Goal: Task Accomplishment & Management: Manage account settings

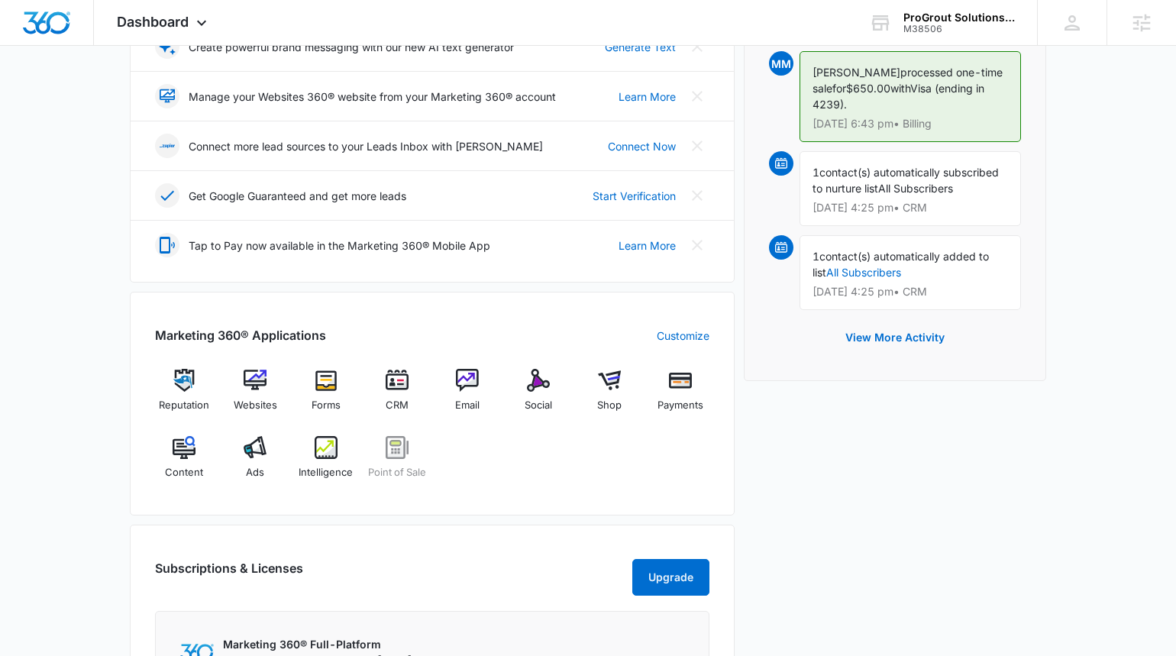
scroll to position [484, 0]
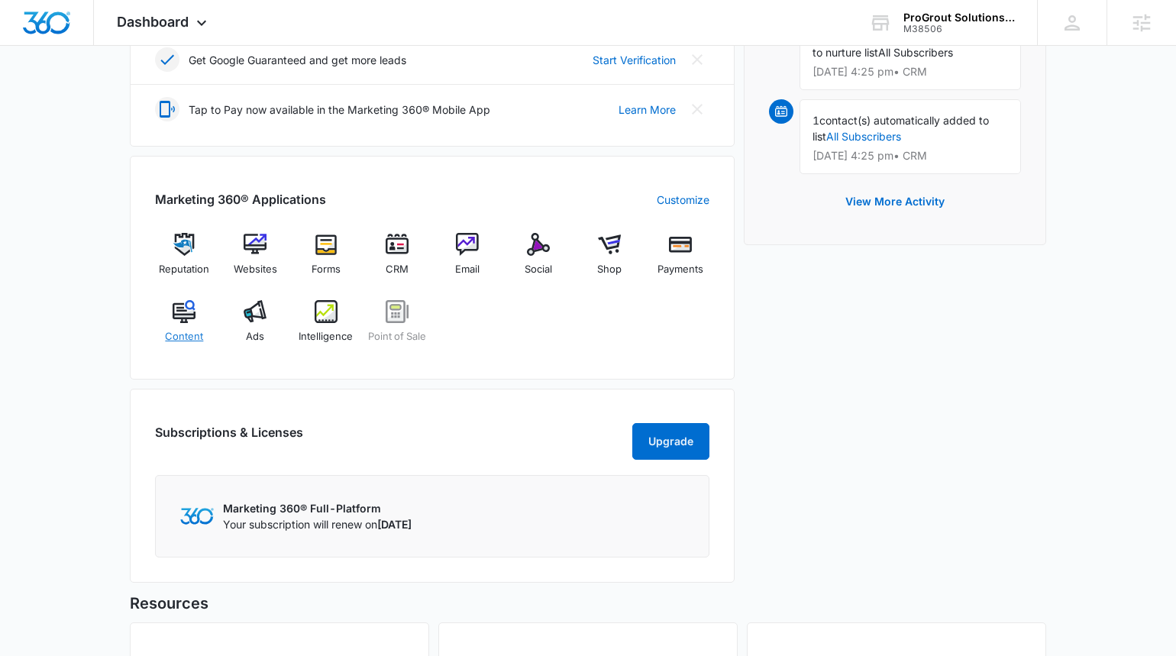
click at [189, 330] on span "Content" at bounding box center [184, 336] width 38 height 15
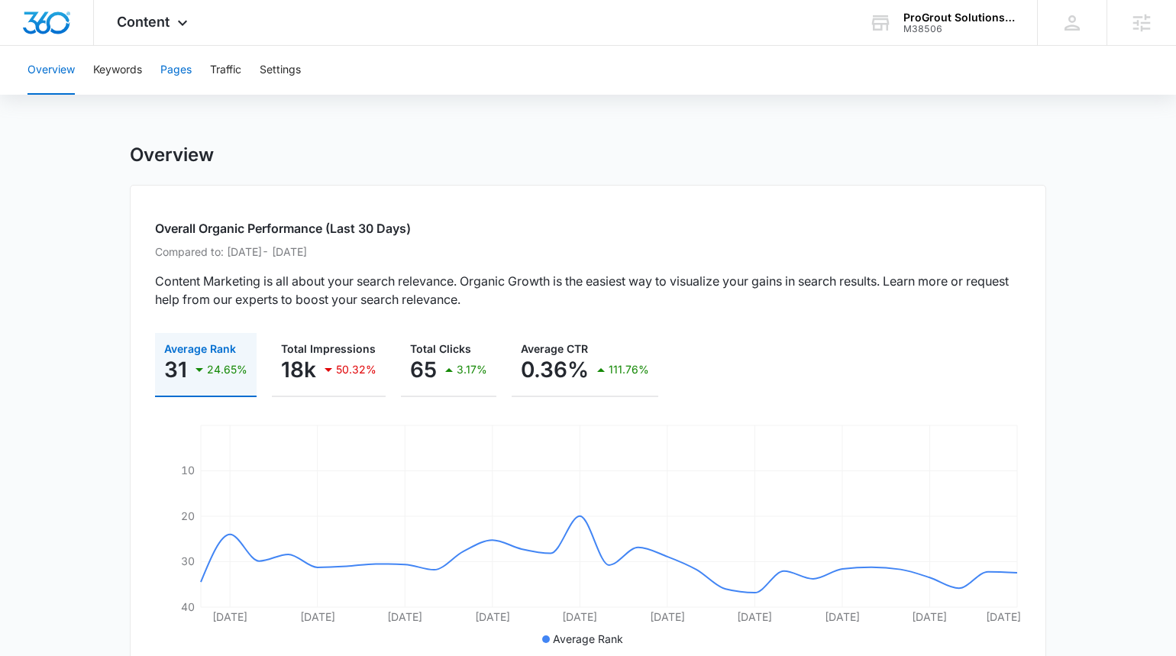
click at [185, 63] on button "Pages" at bounding box center [175, 70] width 31 height 49
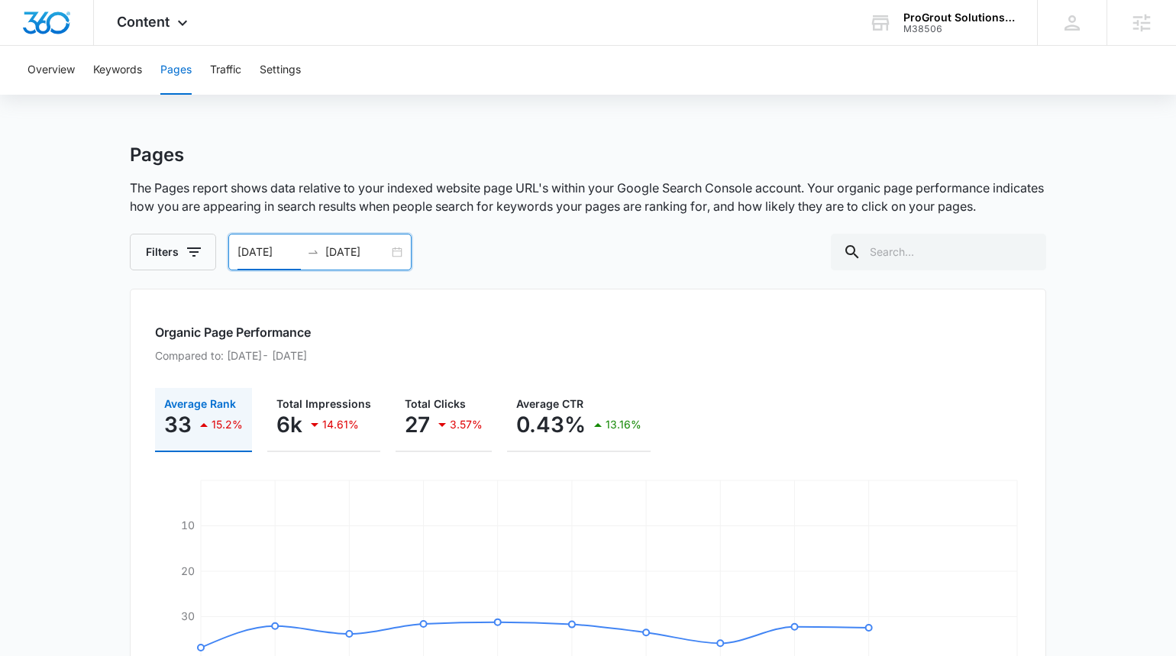
click at [269, 254] on input "[DATE]" at bounding box center [269, 252] width 63 height 17
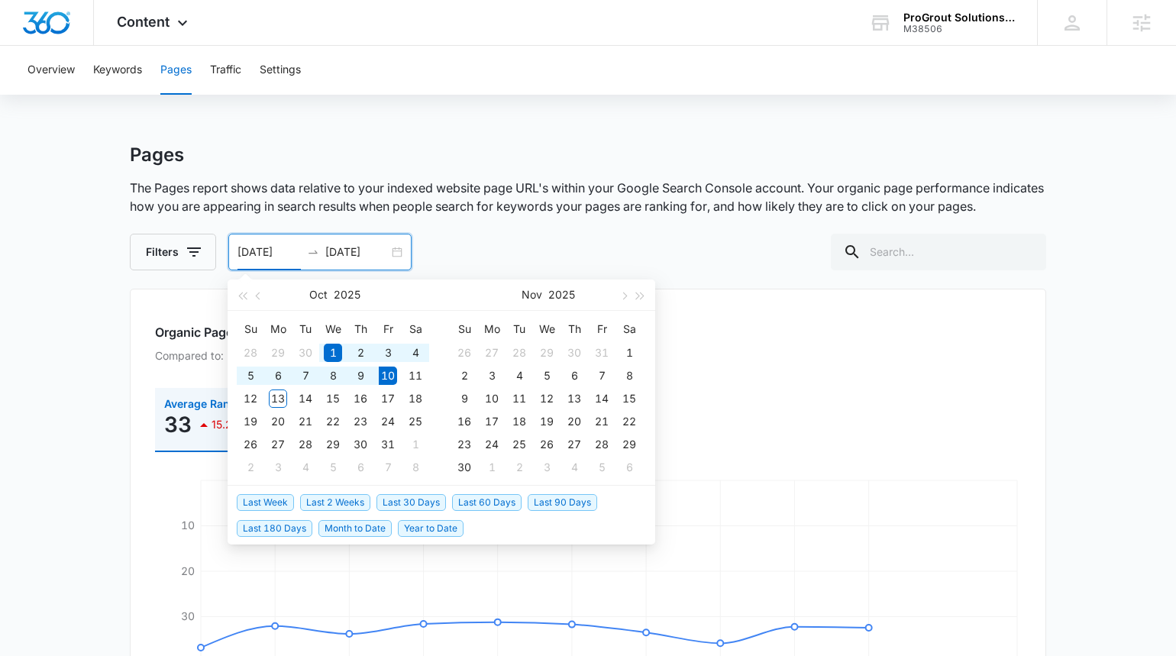
click at [287, 529] on span "Last 180 Days" at bounding box center [275, 528] width 76 height 17
type input "[DATE]"
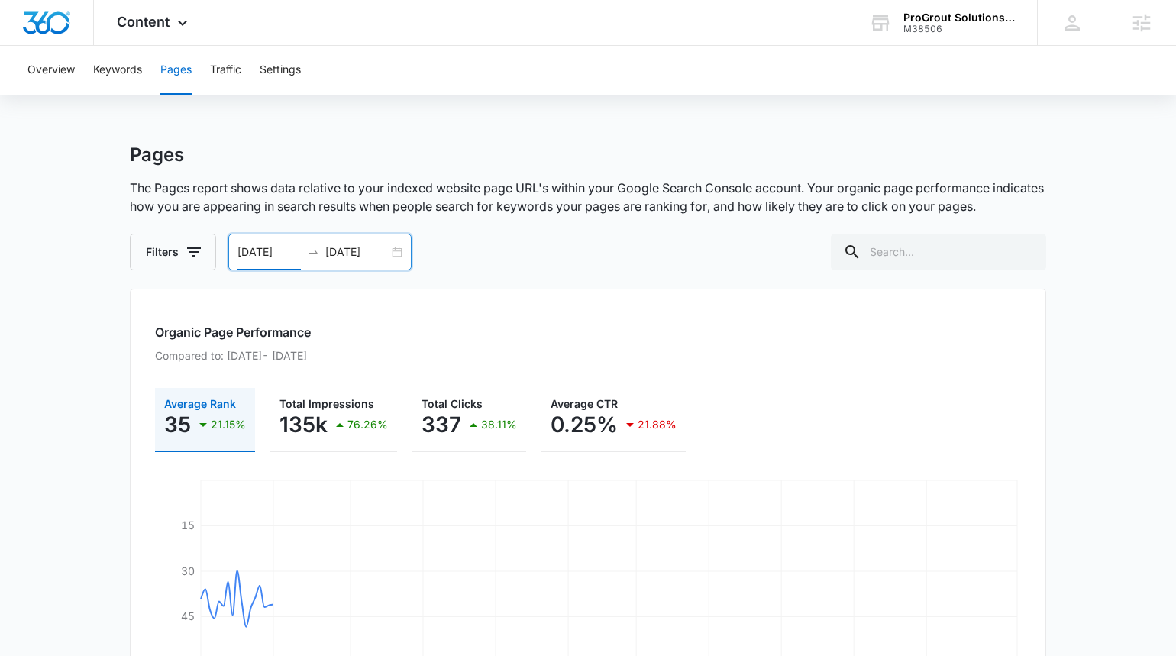
scroll to position [5, 0]
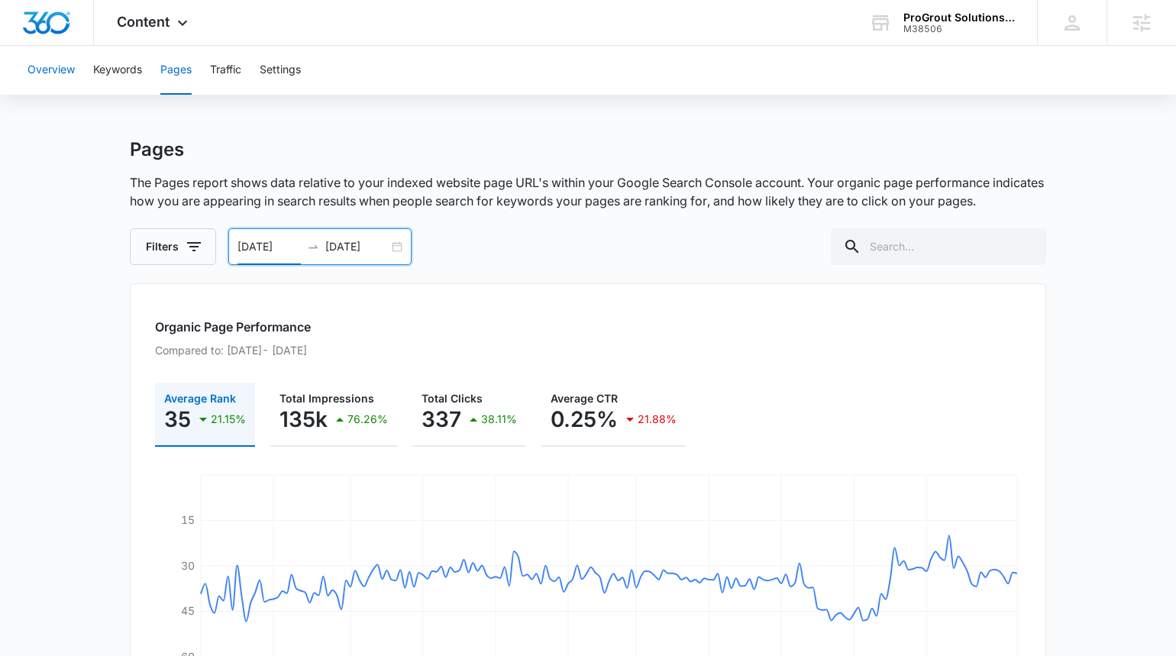
click at [58, 68] on button "Overview" at bounding box center [51, 70] width 47 height 49
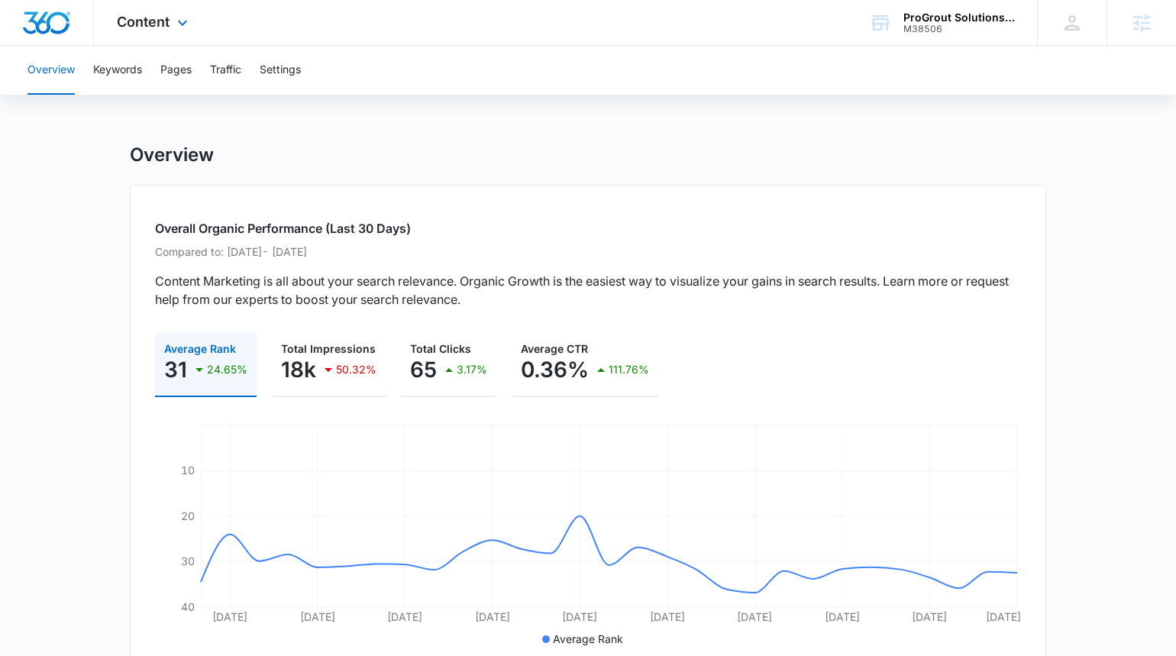
click at [141, 34] on div "Content Apps Reputation Websites Forms CRM Email Social Shop Payments POS Conte…" at bounding box center [154, 22] width 121 height 45
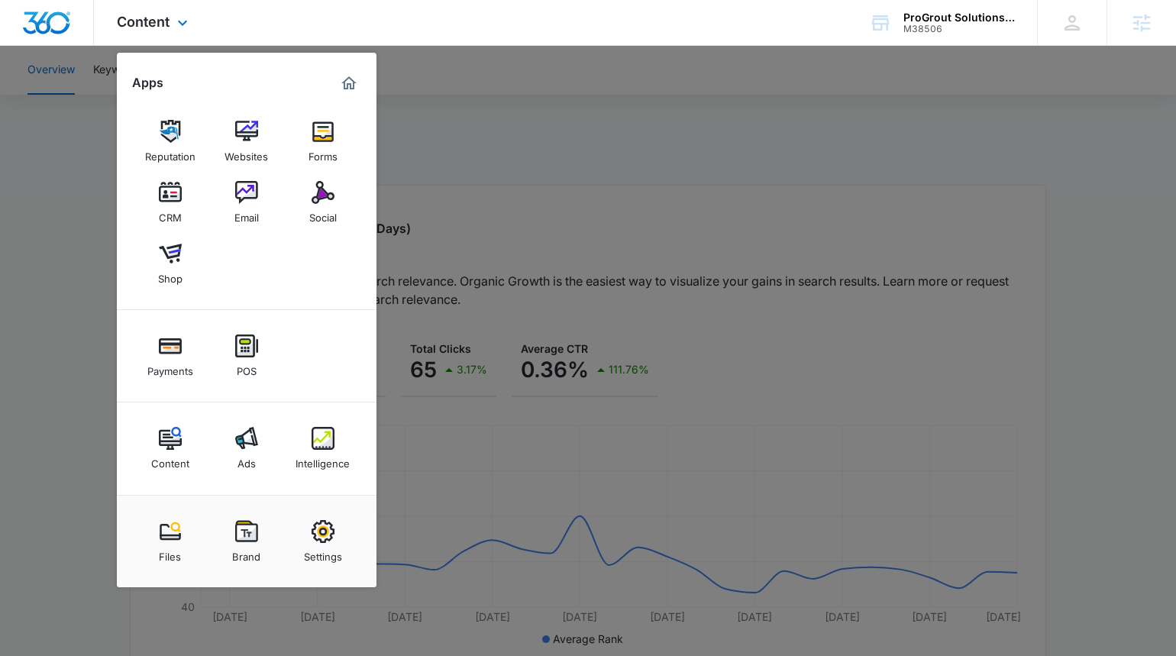
click at [340, 89] on img "Marketing 360® Dashboard" at bounding box center [349, 83] width 18 height 18
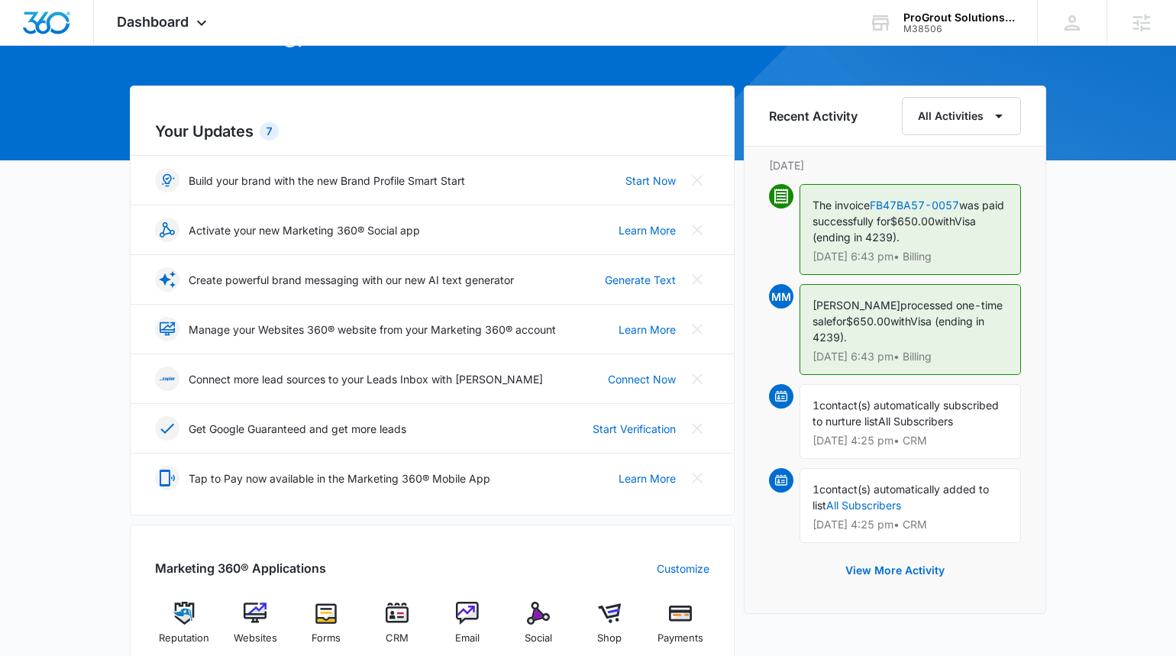
scroll to position [310, 0]
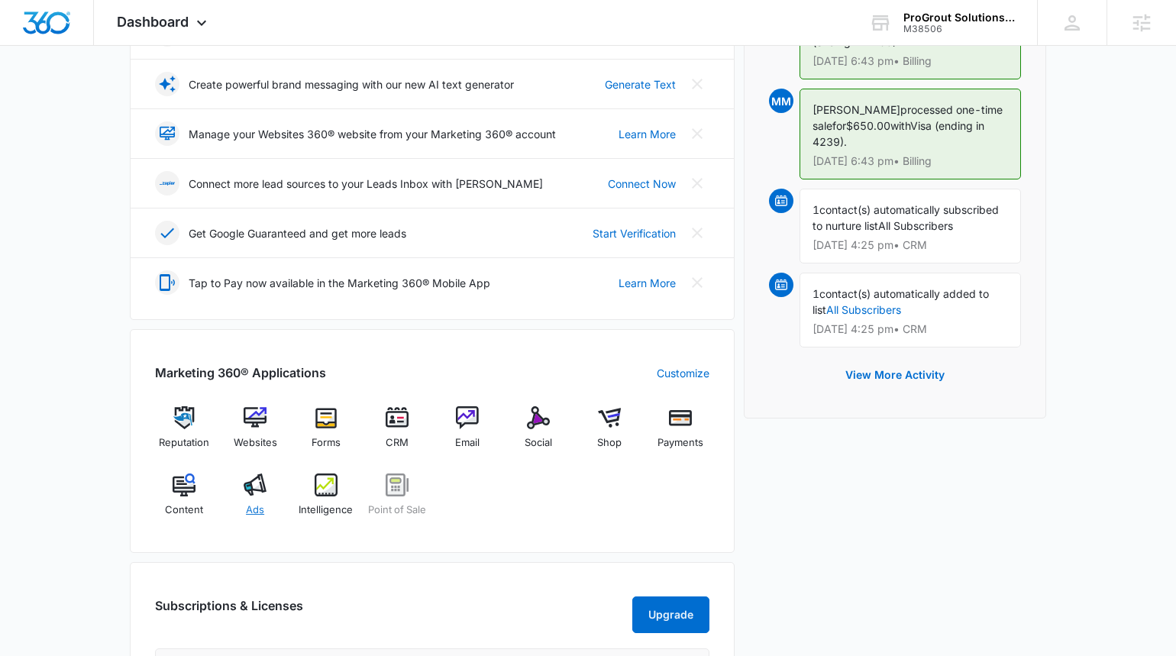
click at [254, 474] on img at bounding box center [255, 485] width 23 height 23
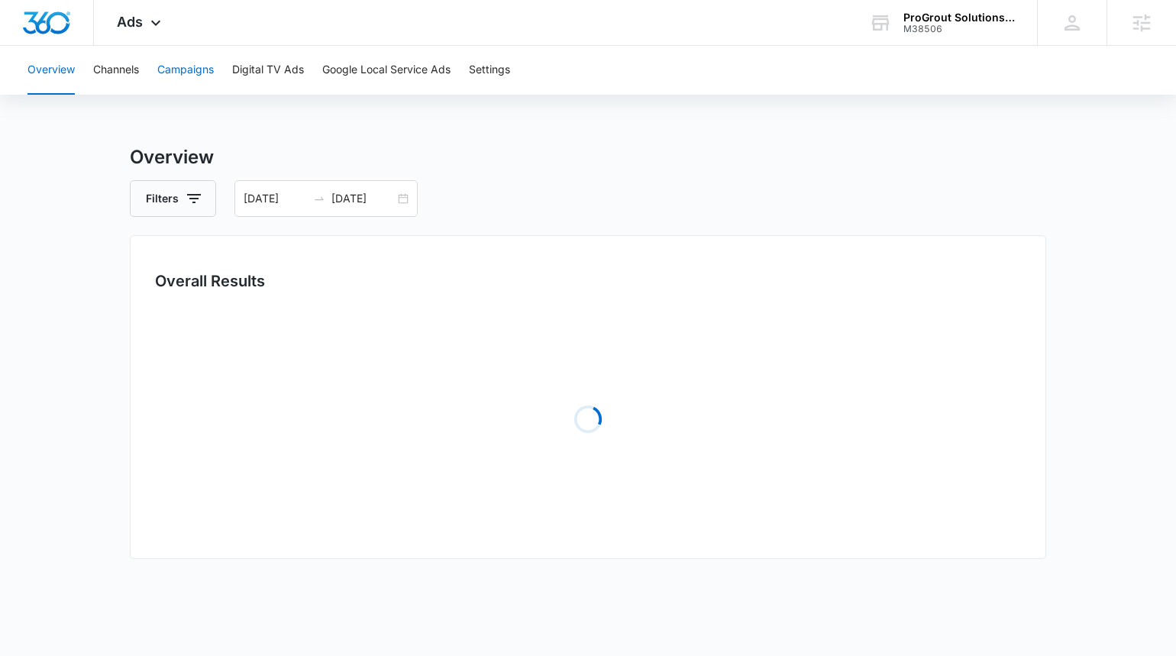
click at [192, 67] on button "Campaigns" at bounding box center [185, 70] width 57 height 49
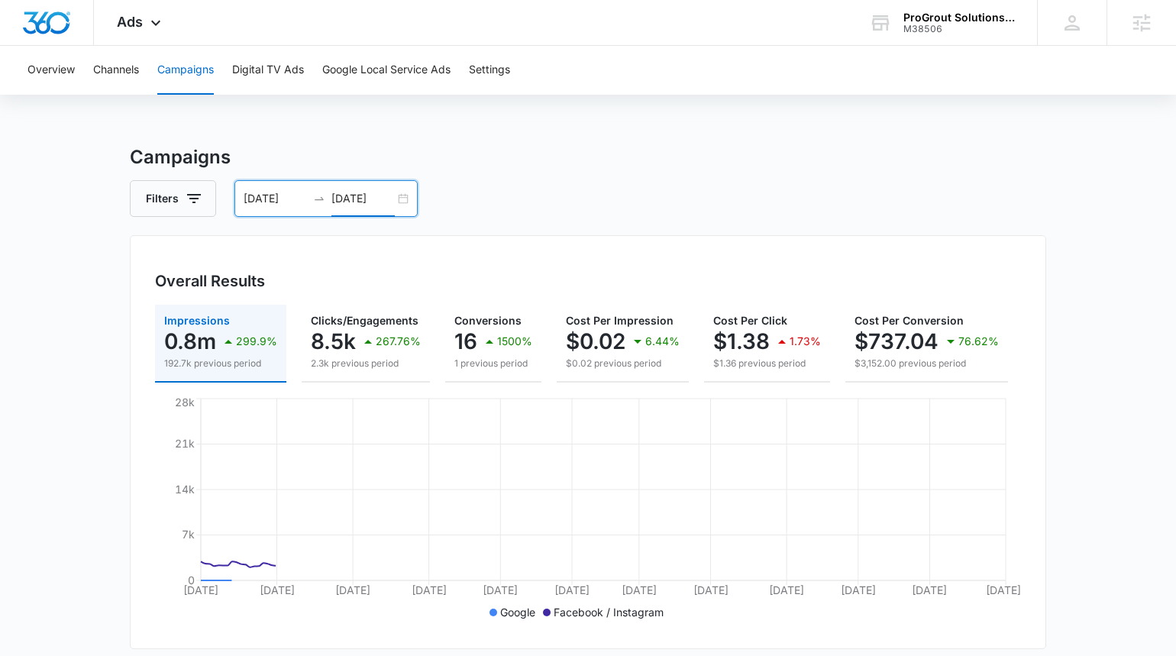
click at [351, 202] on input "[DATE]" at bounding box center [363, 198] width 63 height 17
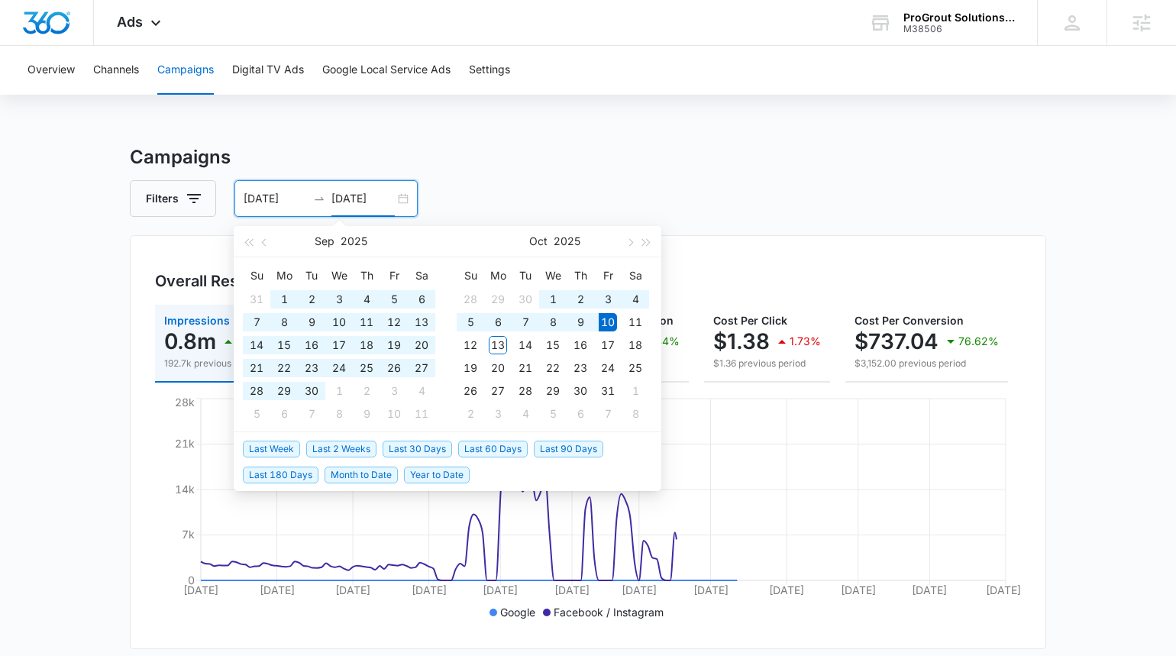
type input "[DATE]"
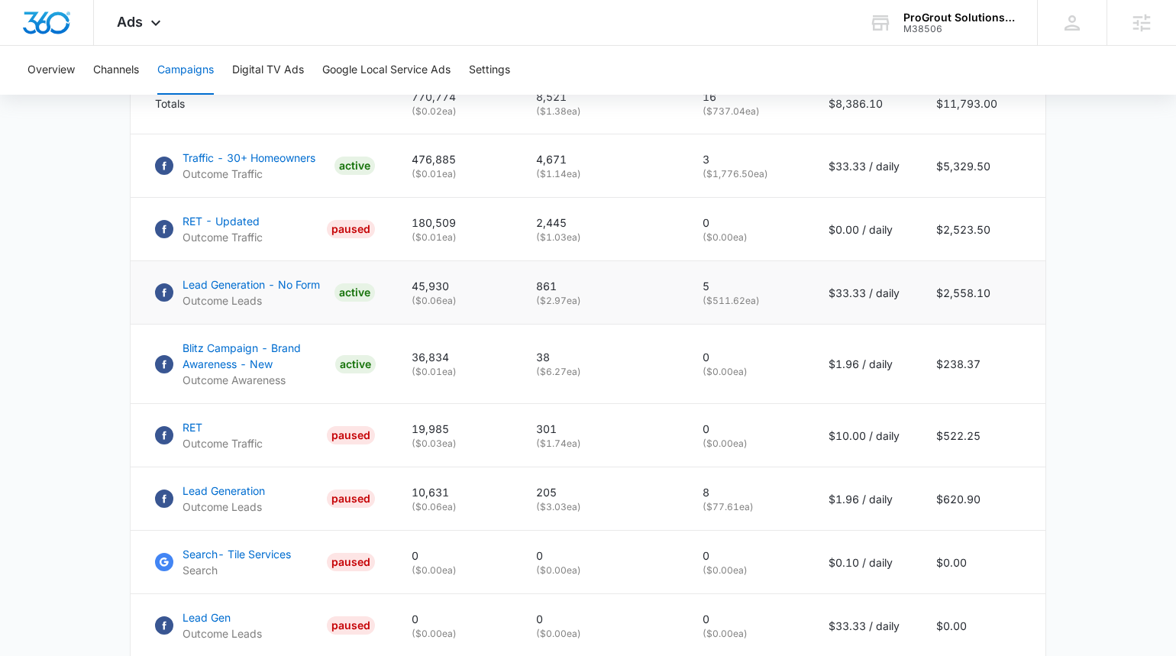
scroll to position [725, 0]
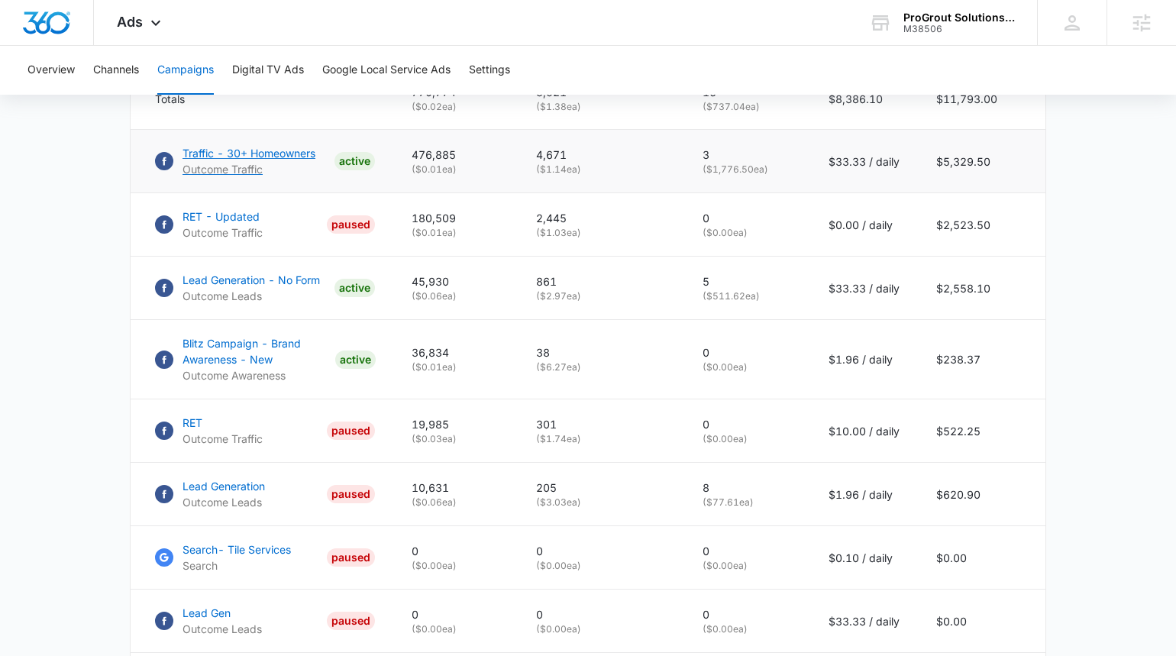
click at [246, 152] on p "Traffic - 30+ Homeowners" at bounding box center [249, 153] width 133 height 16
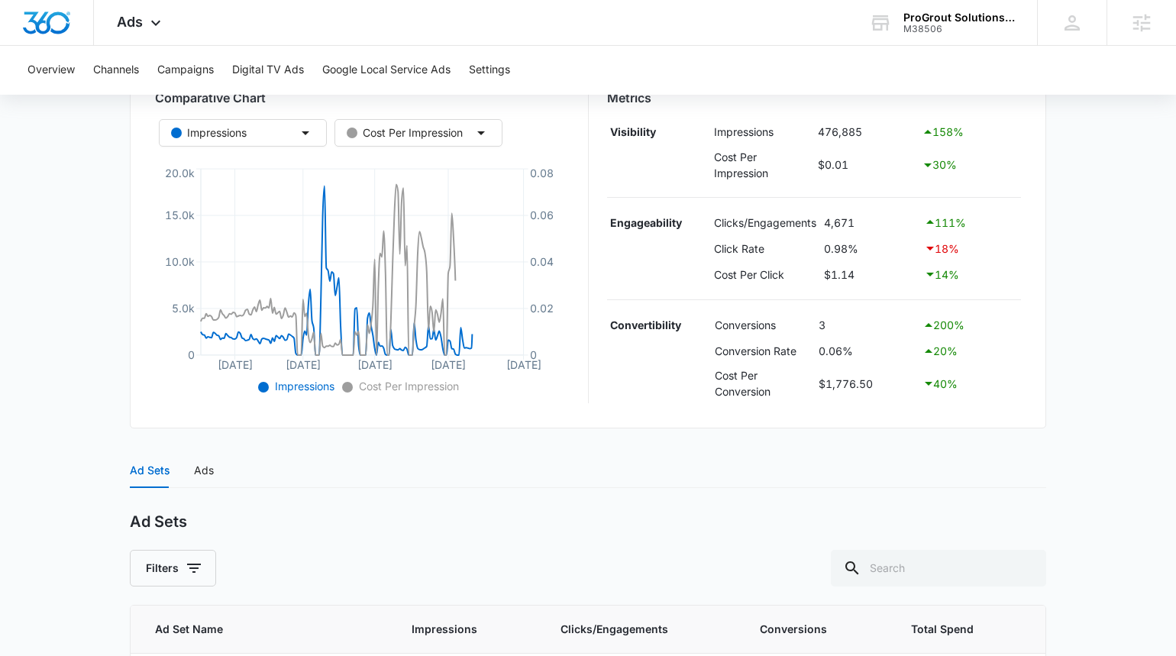
scroll to position [407, 0]
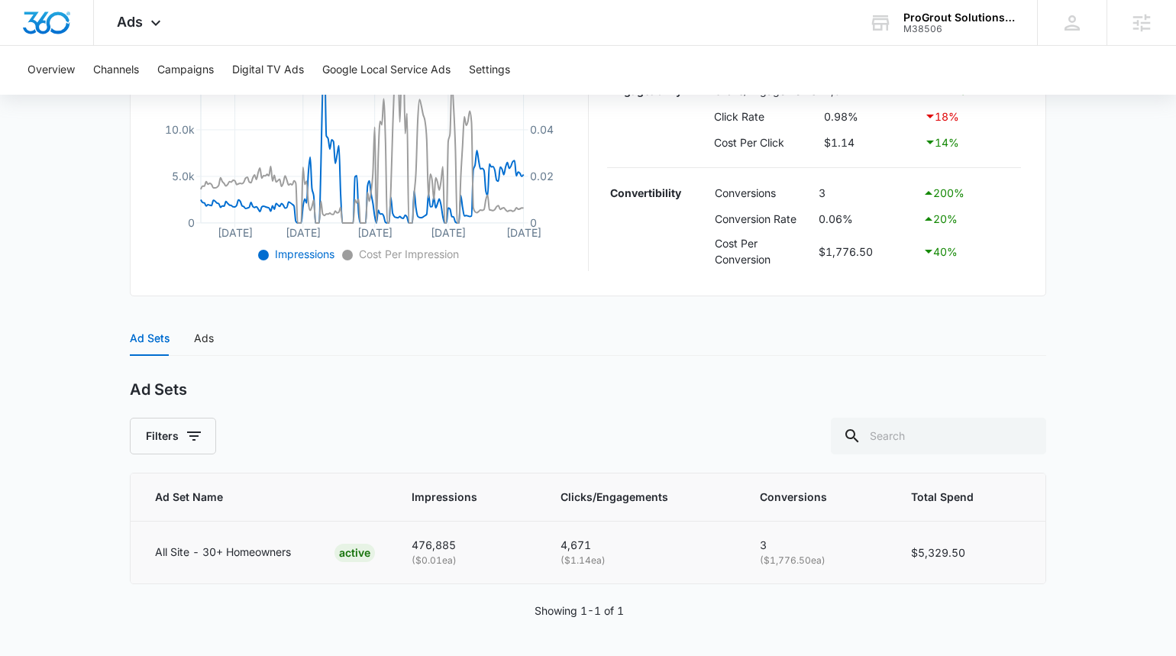
click at [251, 552] on p "All Site - 30+ Homeowners" at bounding box center [223, 552] width 136 height 17
click at [197, 338] on div "Ads" at bounding box center [204, 338] width 20 height 17
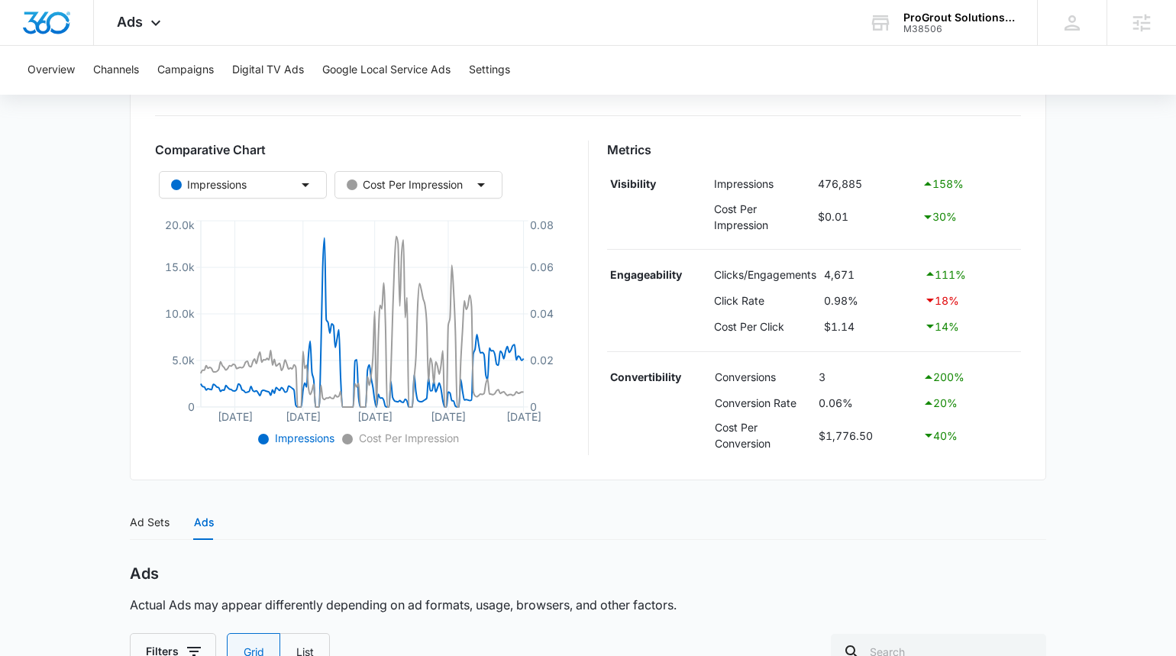
scroll to position [163, 0]
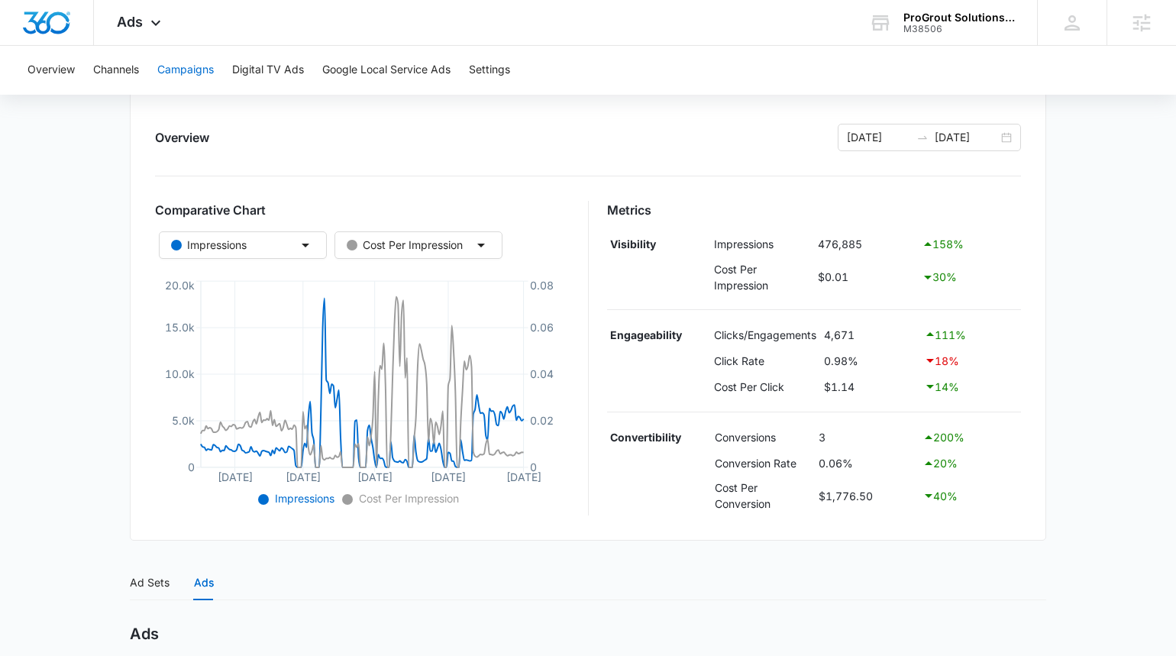
click at [175, 70] on button "Campaigns" at bounding box center [185, 70] width 57 height 49
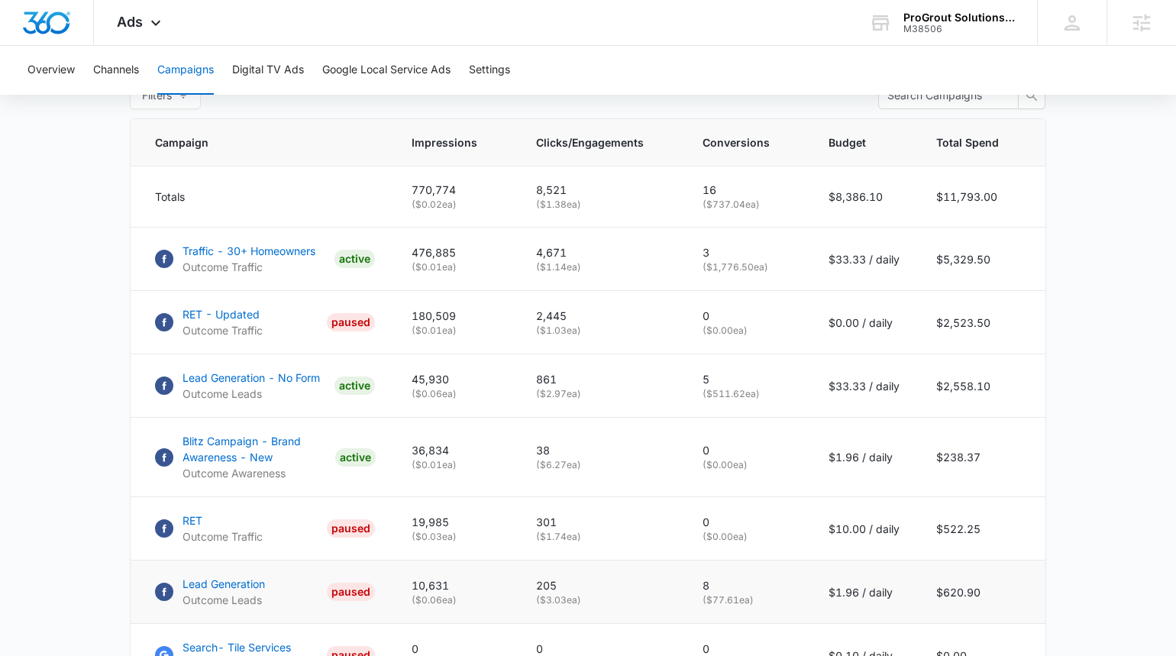
scroll to position [581, 0]
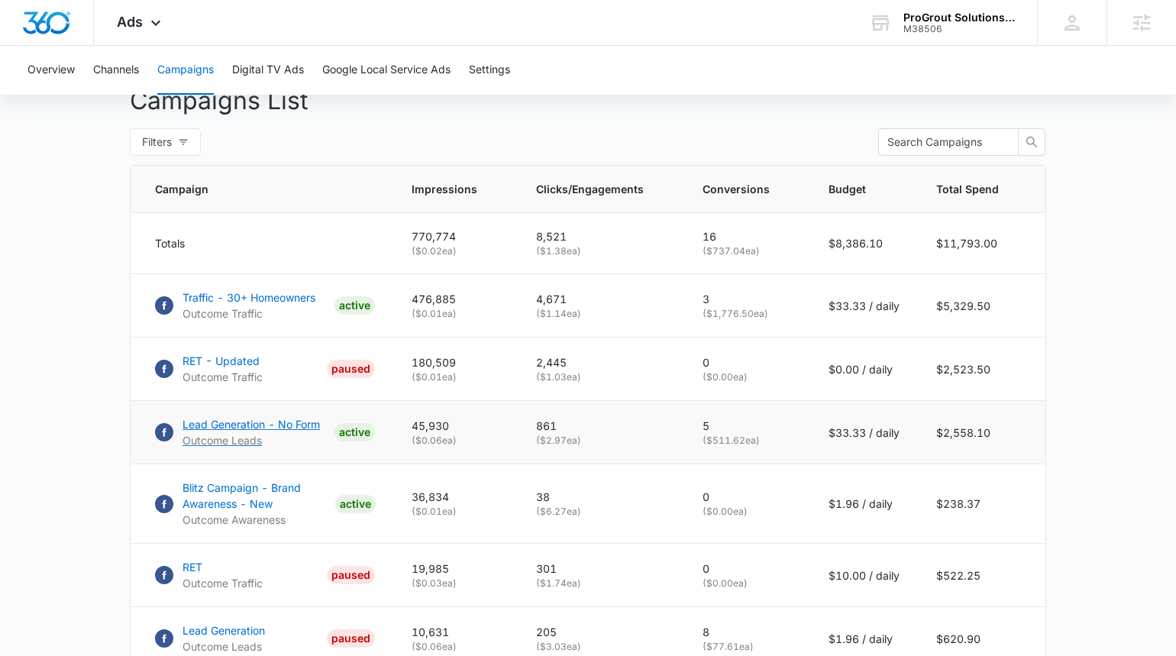
click at [222, 427] on p "Lead Generation - No Form" at bounding box center [252, 424] width 138 height 16
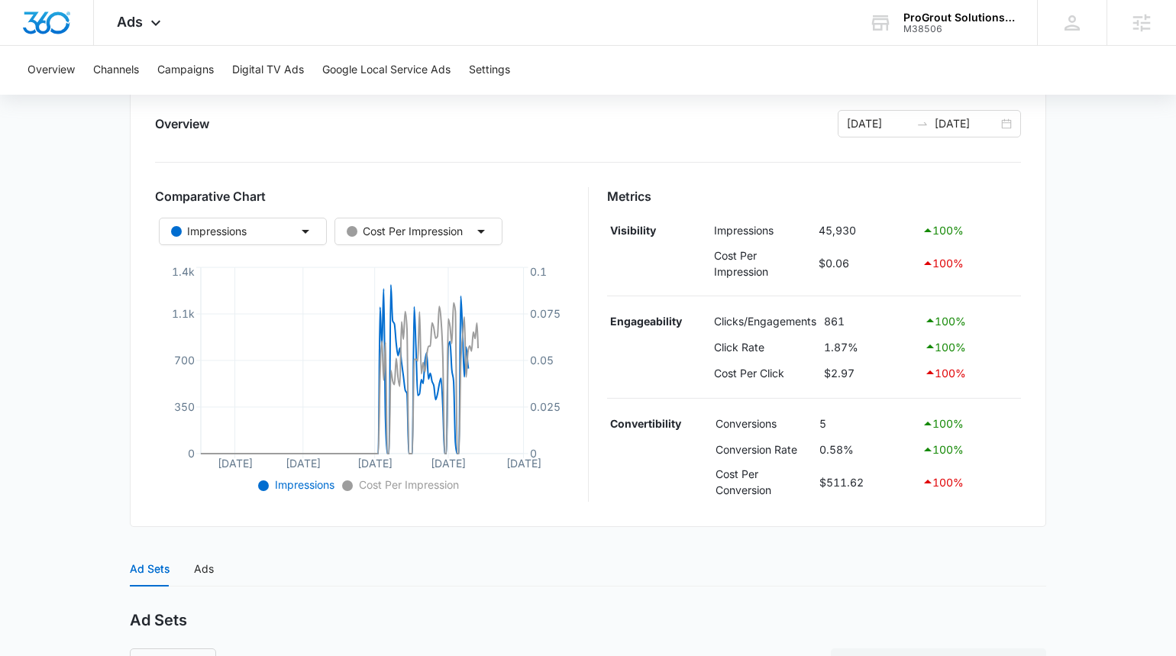
scroll to position [407, 0]
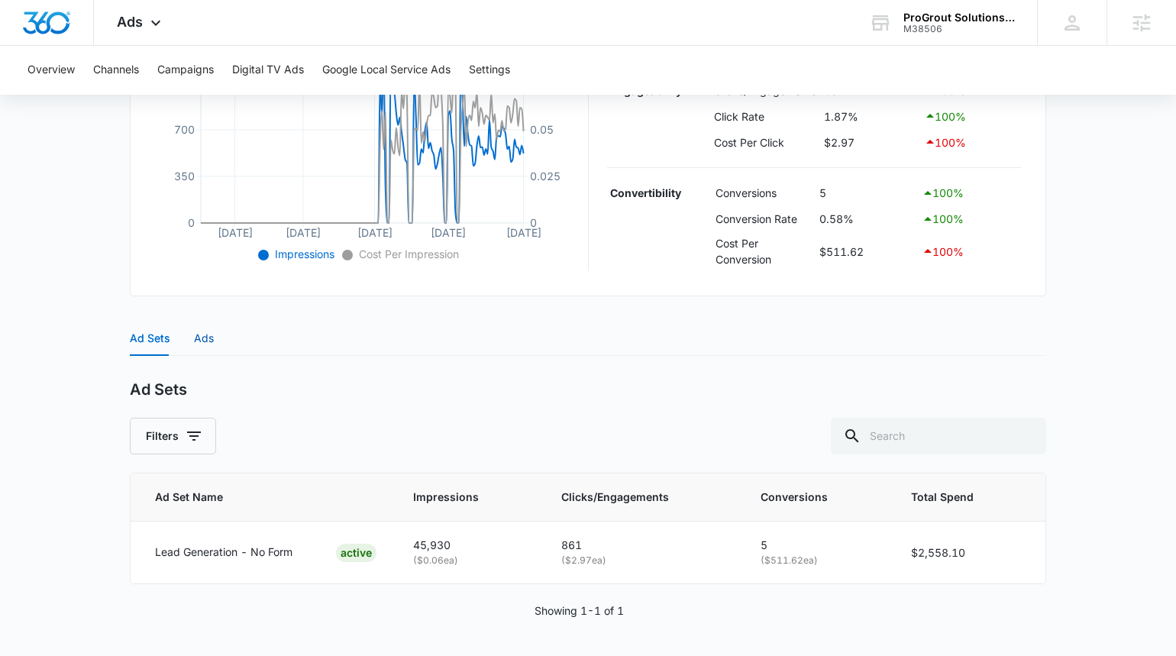
click at [209, 339] on div "Ads" at bounding box center [204, 338] width 20 height 17
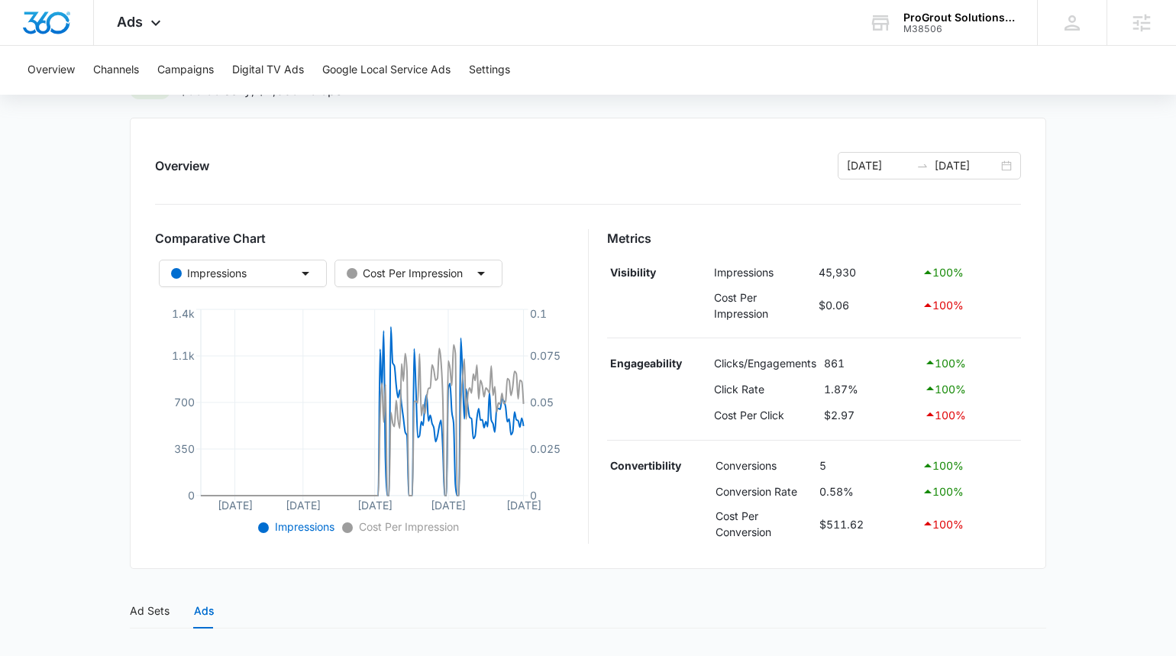
scroll to position [131, 0]
